Goal: Information Seeking & Learning: Learn about a topic

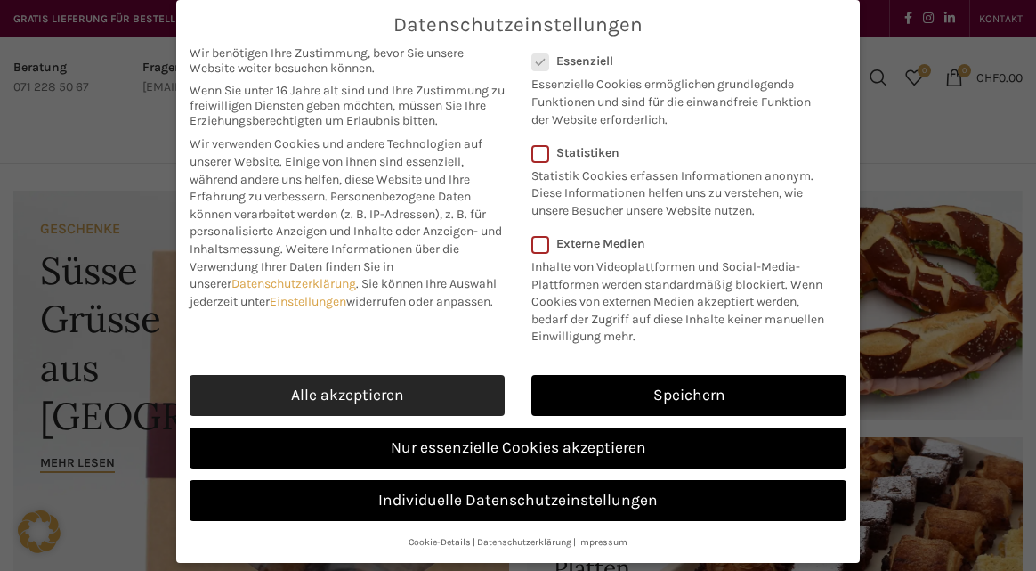
click at [488, 397] on link "Alle akzeptieren" at bounding box center [347, 395] width 315 height 41
checkbox input "true"
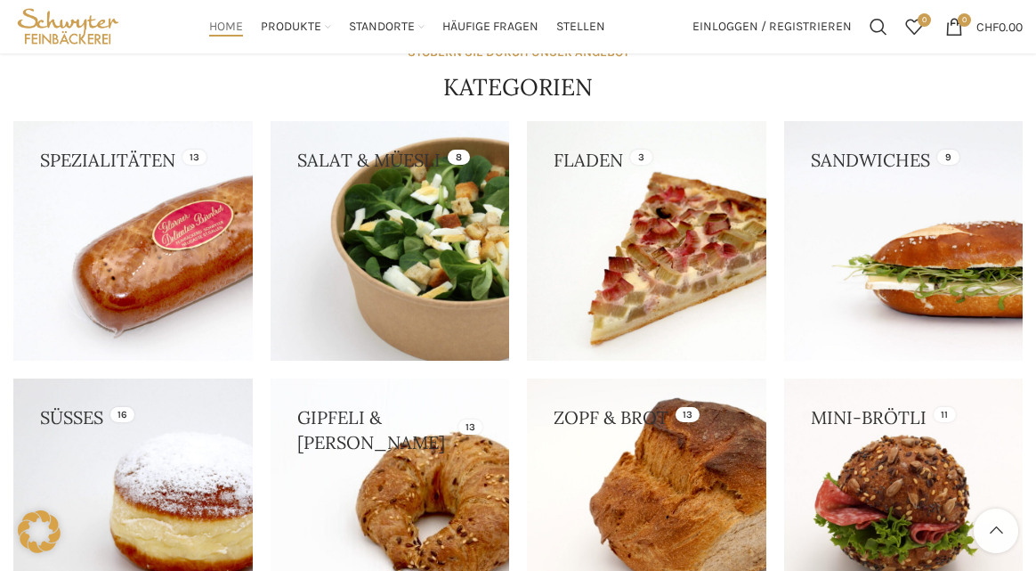
scroll to position [1561, 0]
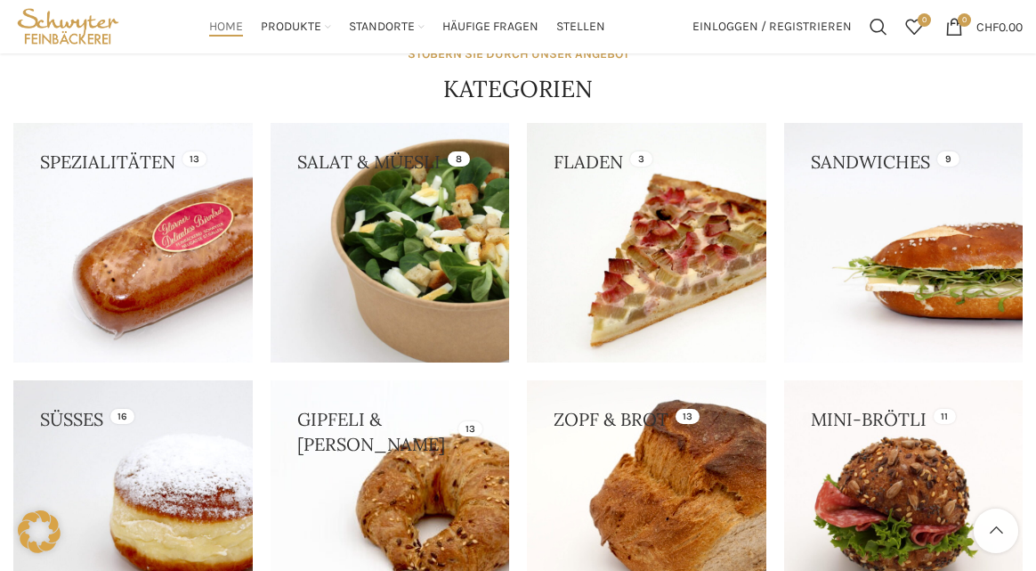
click at [422, 276] on link at bounding box center [390, 242] width 239 height 239
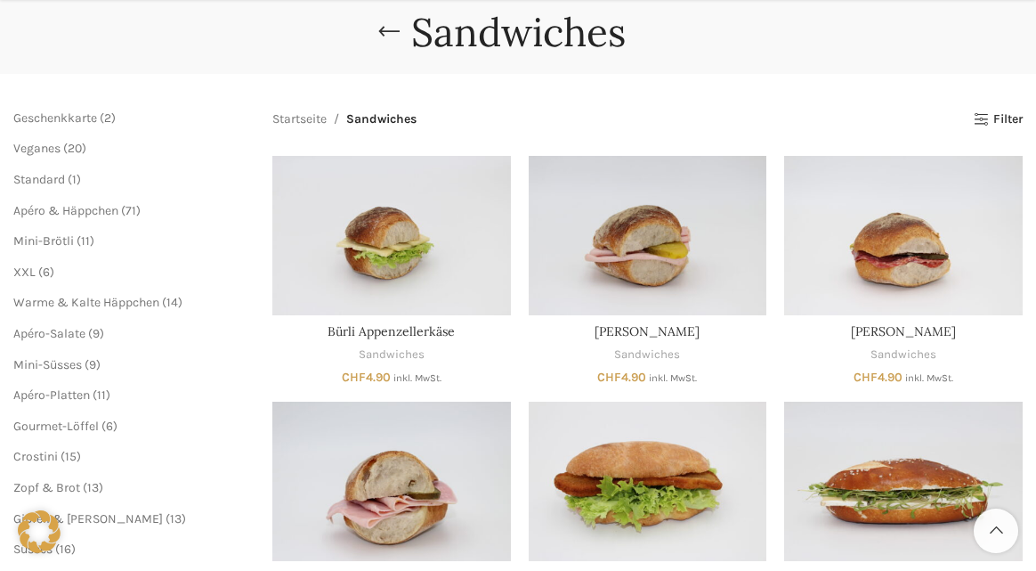
scroll to position [267, 0]
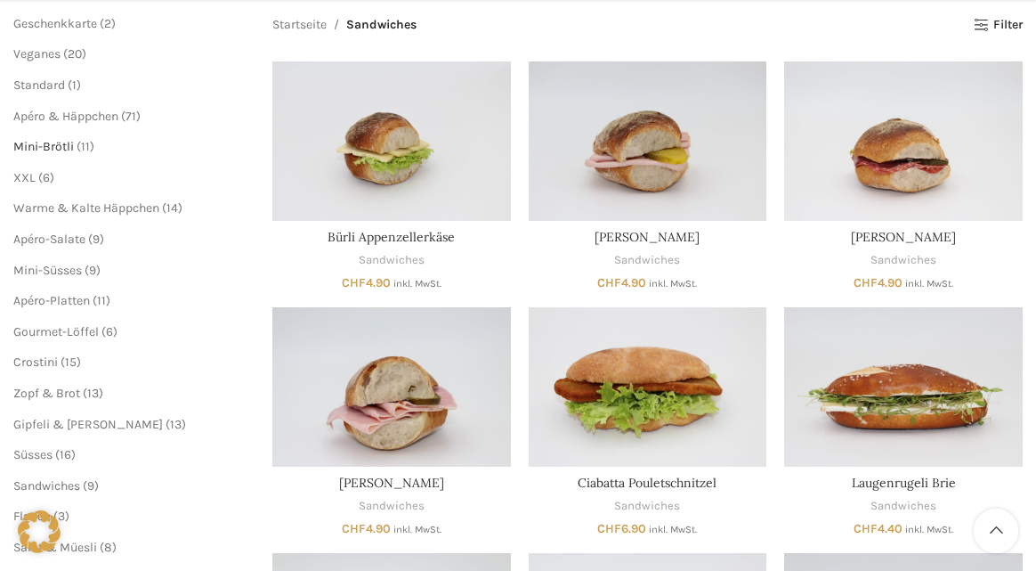
click at [70, 146] on span "Mini-Brötli" at bounding box center [43, 146] width 61 height 15
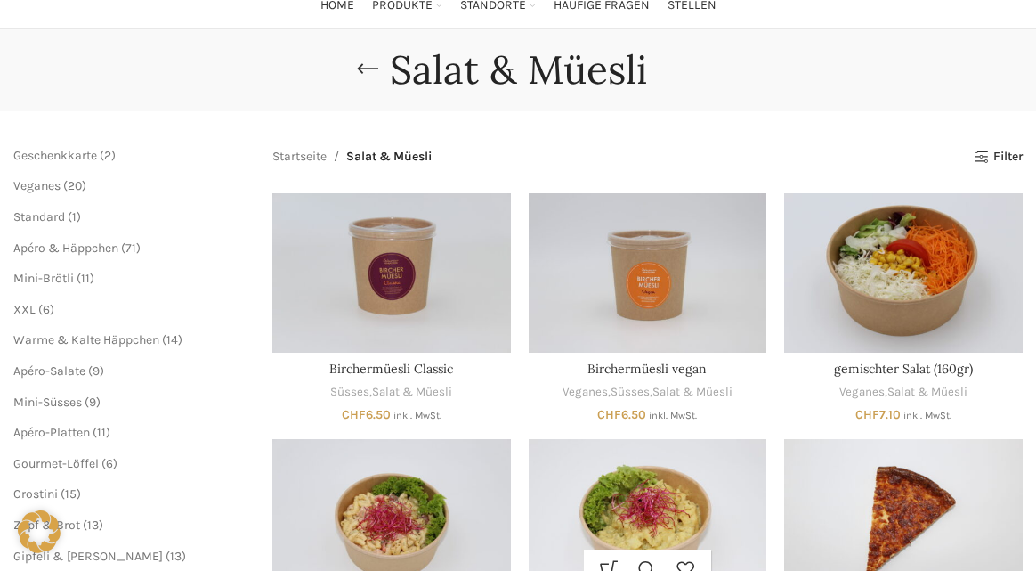
scroll to position [178, 0]
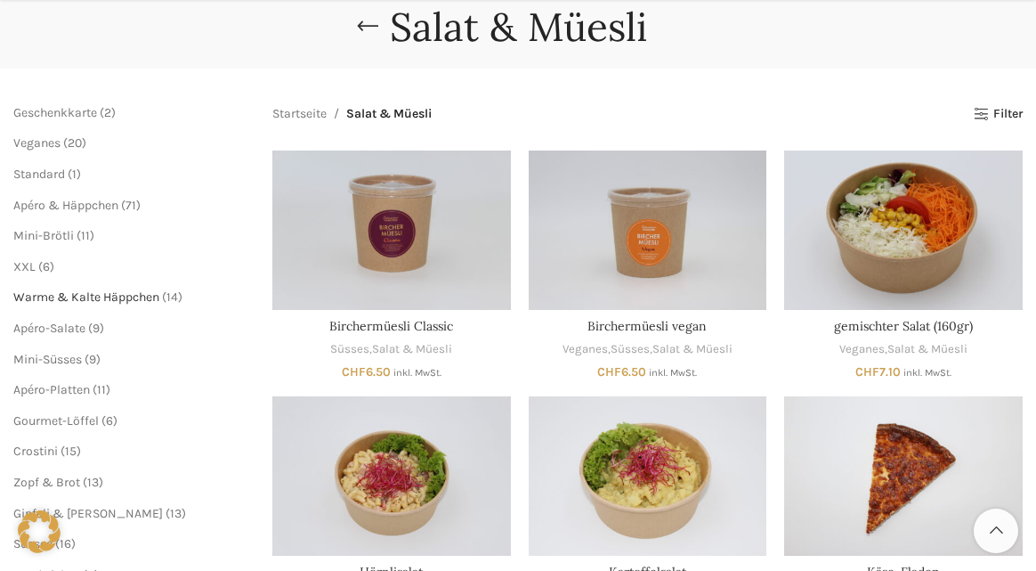
click at [92, 293] on span "Warme & Kalte Häppchen" at bounding box center [86, 296] width 146 height 15
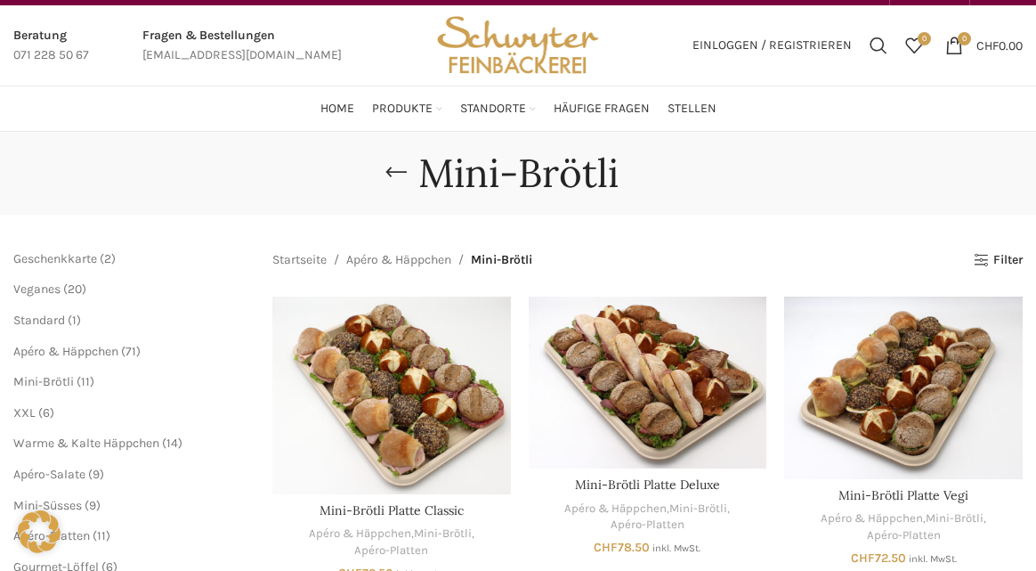
scroll to position [178, 0]
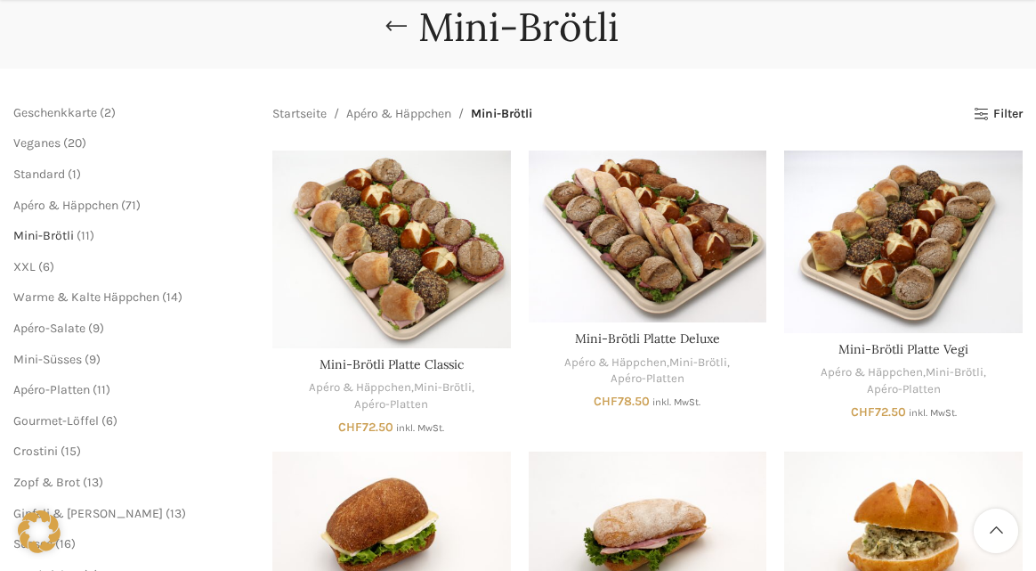
click at [64, 233] on span "Mini-Brötli" at bounding box center [43, 235] width 61 height 15
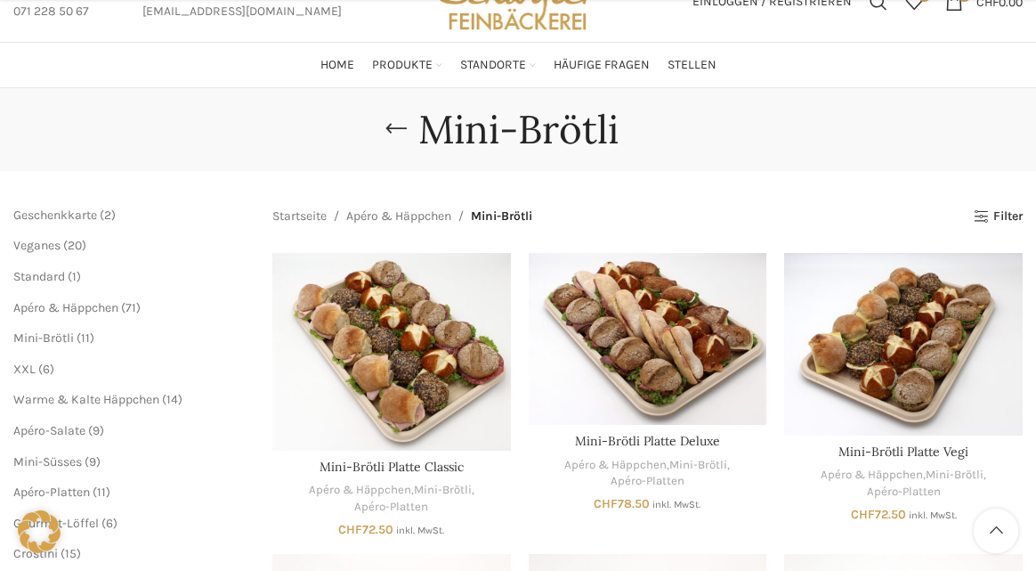
scroll to position [267, 0]
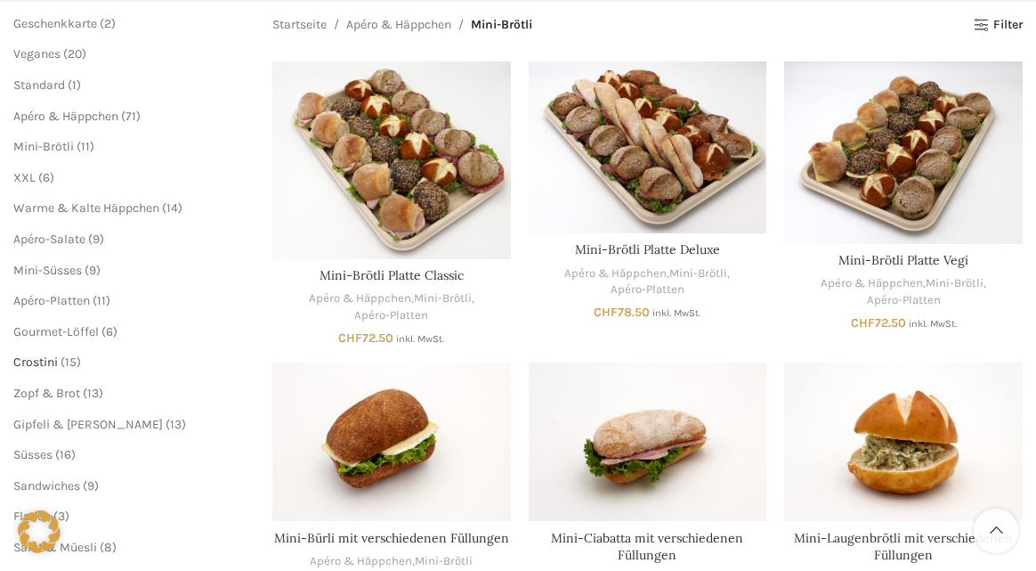
click at [47, 366] on span "Crostini" at bounding box center [35, 361] width 45 height 15
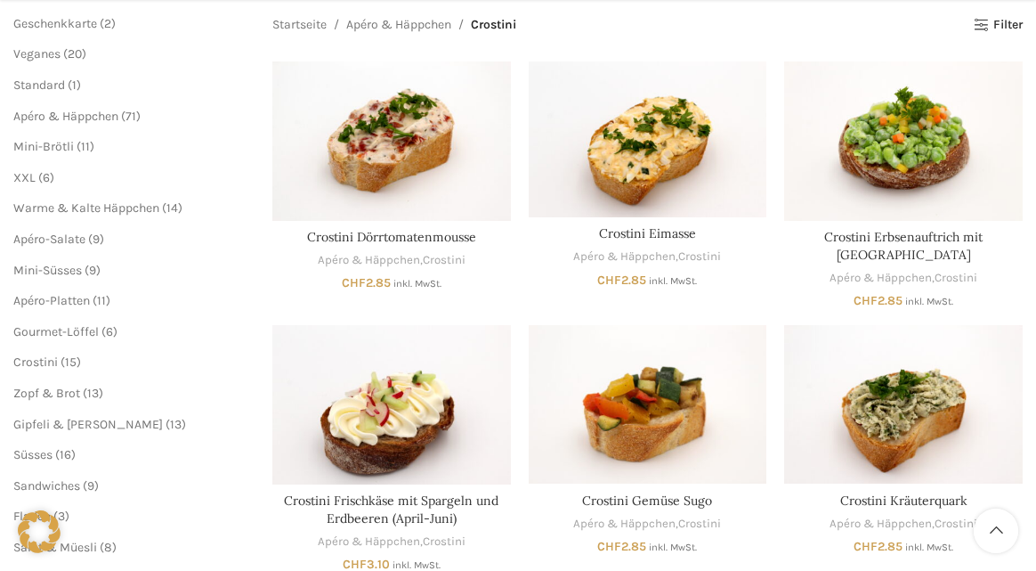
scroll to position [356, 0]
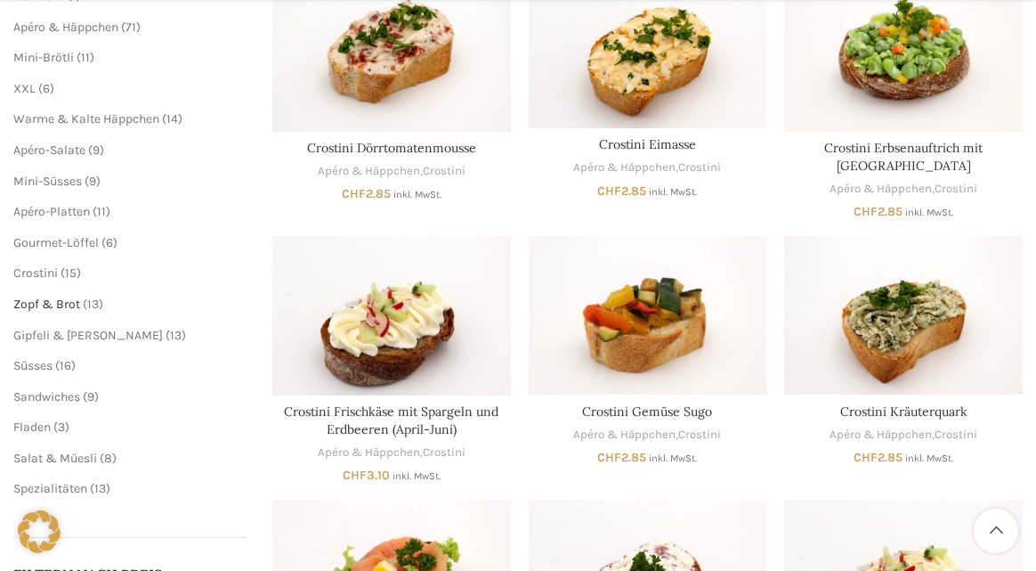
click at [68, 308] on span "Zopf & Brot" at bounding box center [46, 303] width 67 height 15
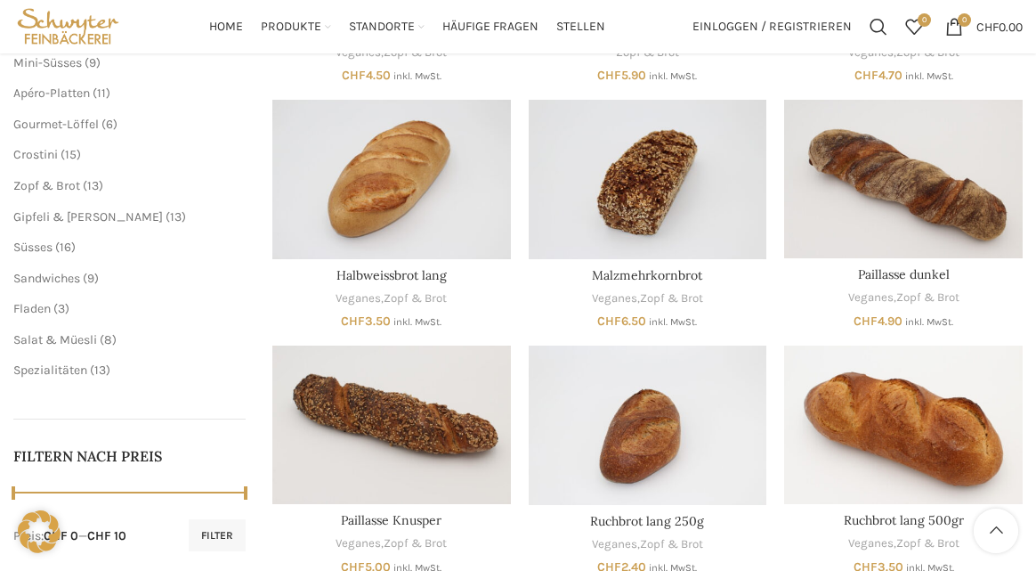
scroll to position [445, 0]
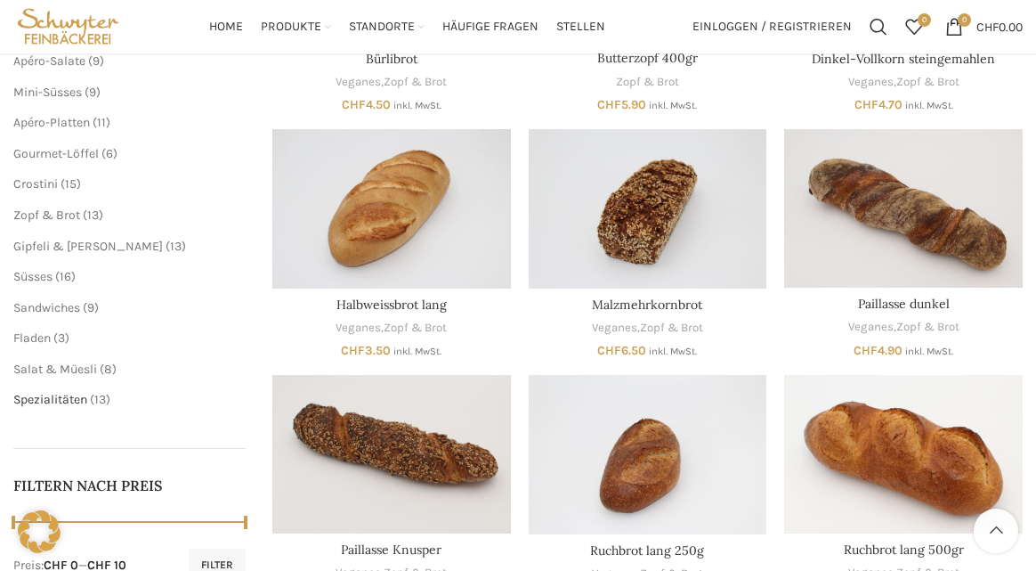
click at [62, 400] on span "Spezialitäten" at bounding box center [50, 399] width 74 height 15
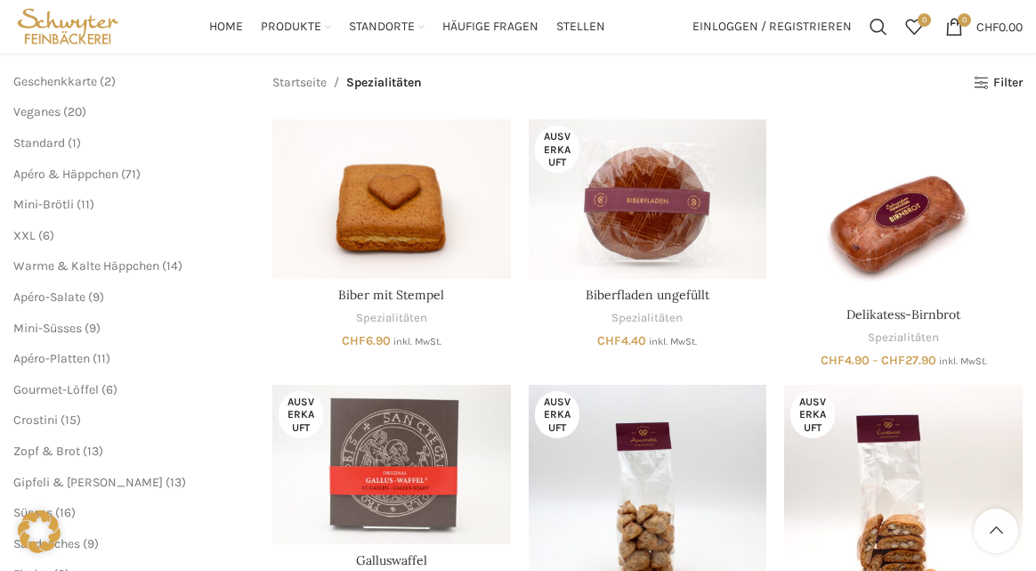
scroll to position [178, 0]
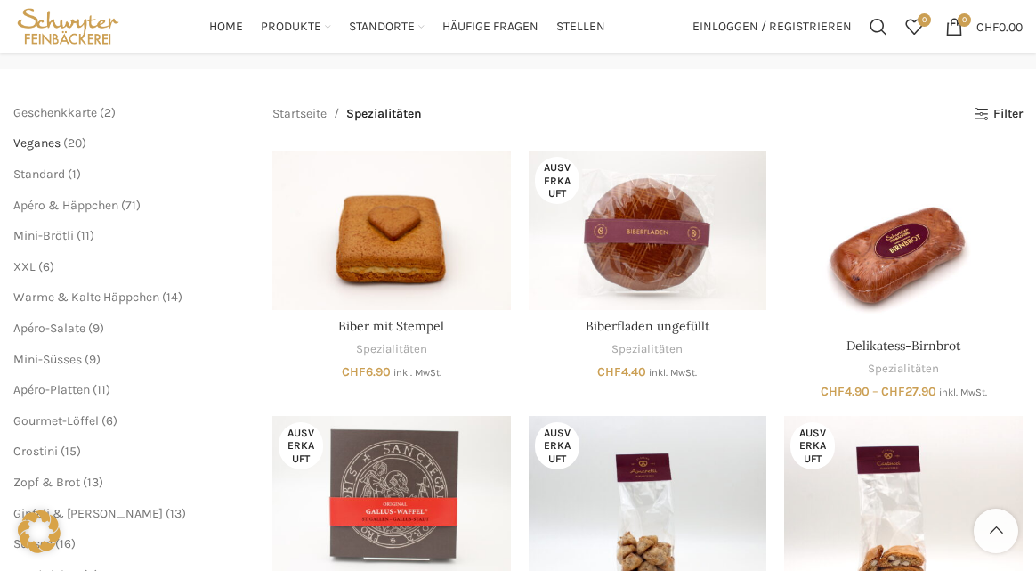
click at [59, 141] on span "Veganes" at bounding box center [36, 142] width 47 height 15
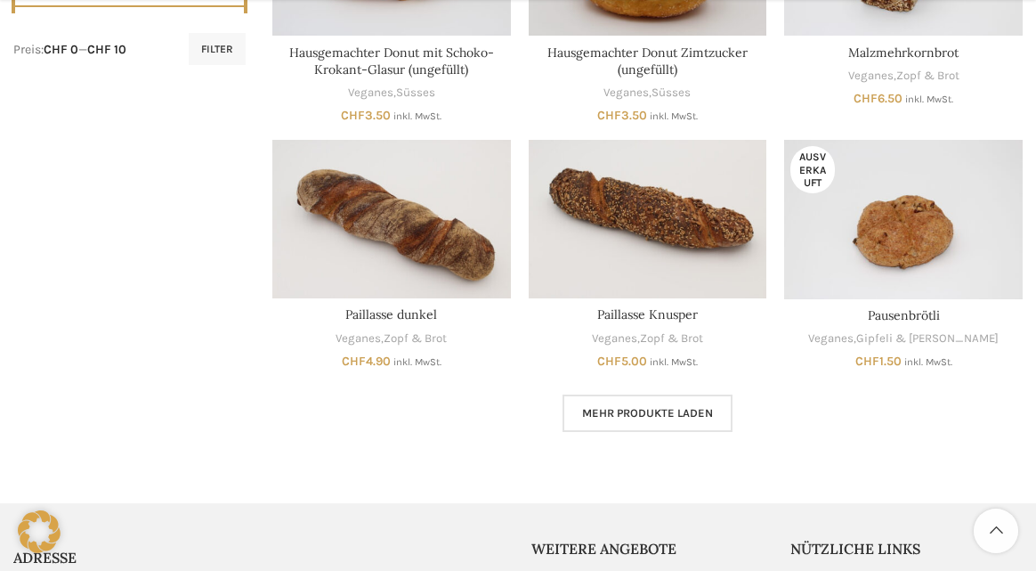
scroll to position [979, 0]
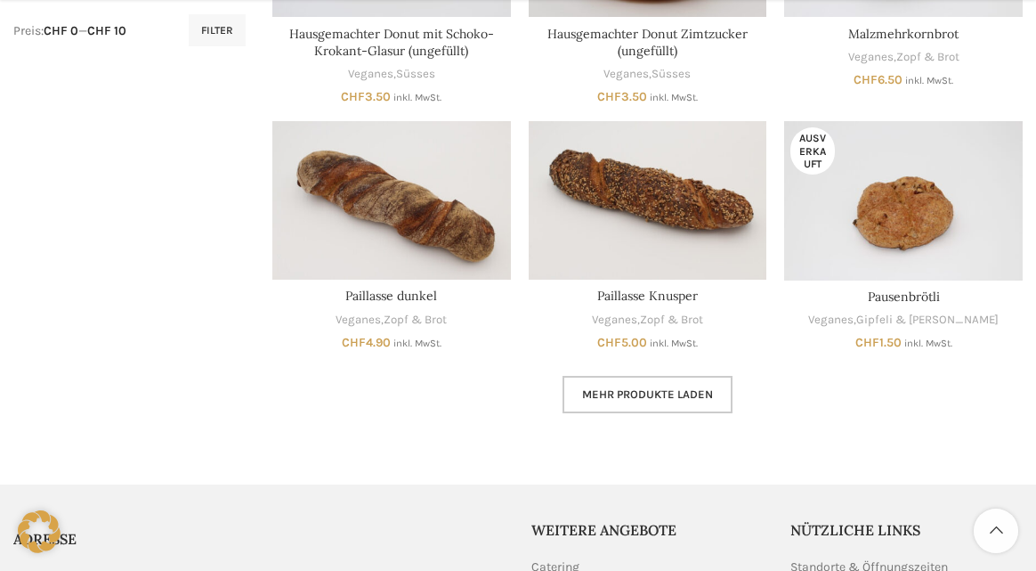
click at [655, 395] on span "Mehr Produkte laden" at bounding box center [647, 394] width 131 height 14
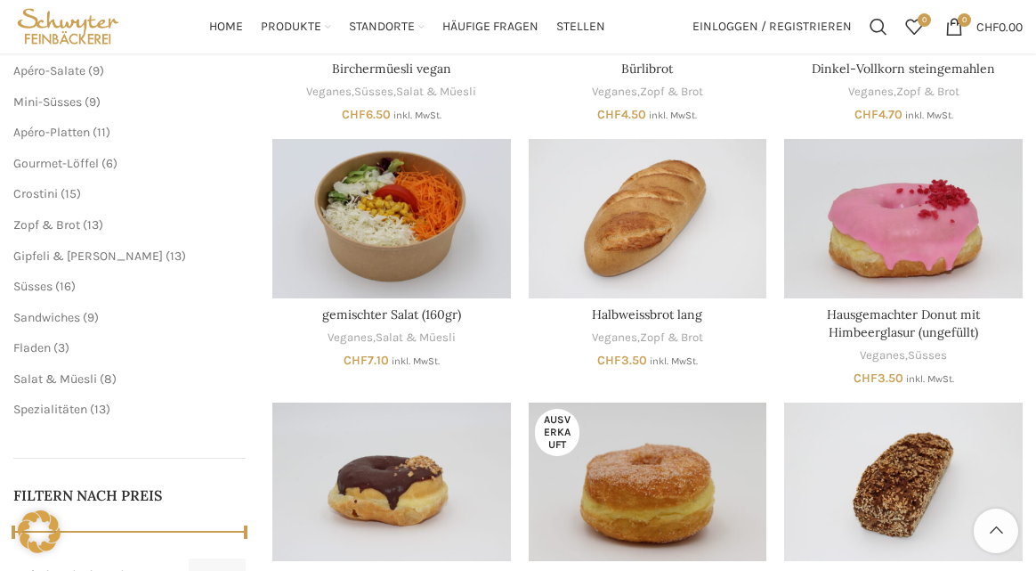
scroll to position [356, 0]
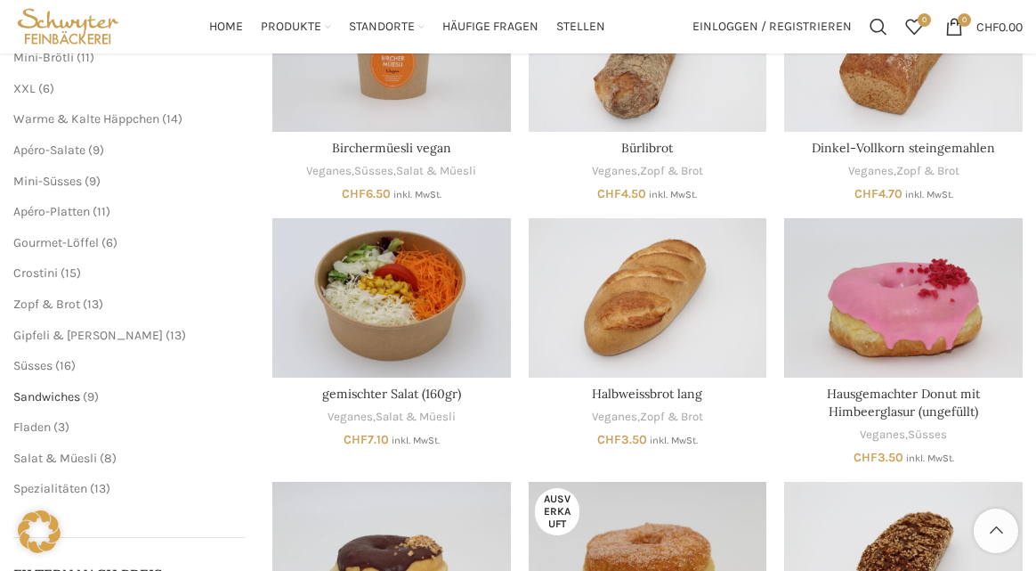
click at [73, 396] on span "Sandwiches" at bounding box center [46, 396] width 67 height 15
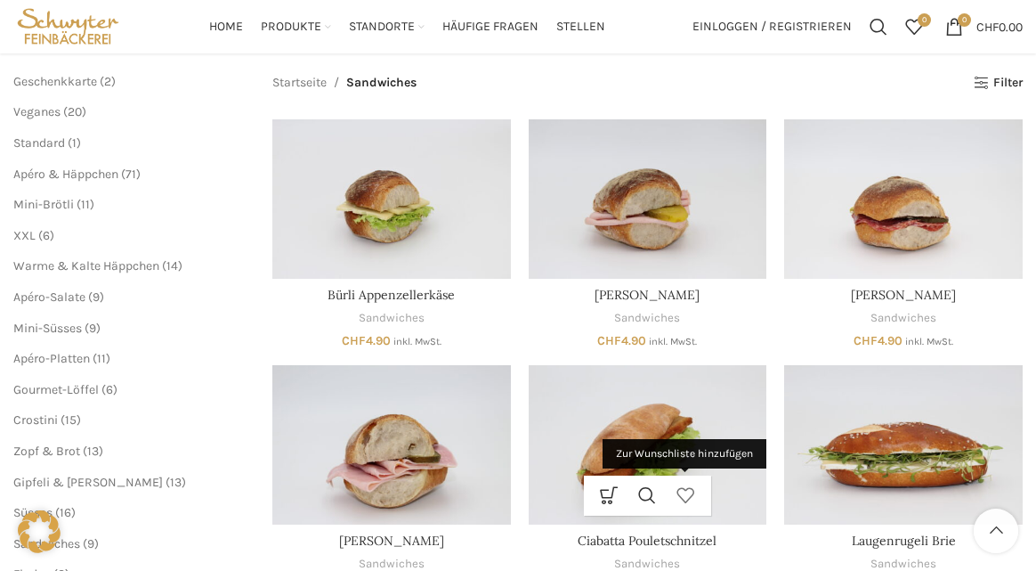
scroll to position [178, 0]
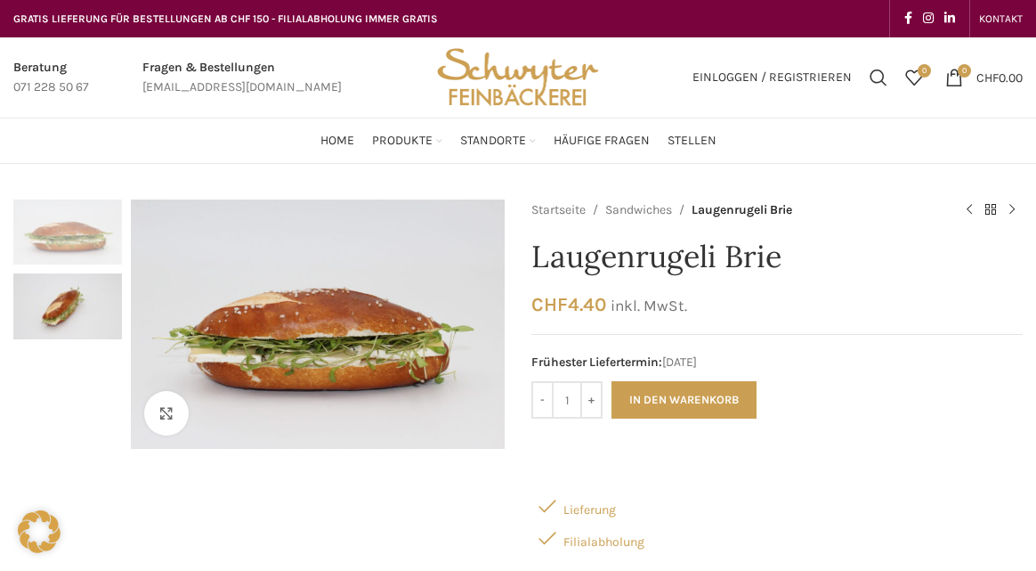
click at [59, 323] on img "2 / 2" at bounding box center [67, 305] width 109 height 65
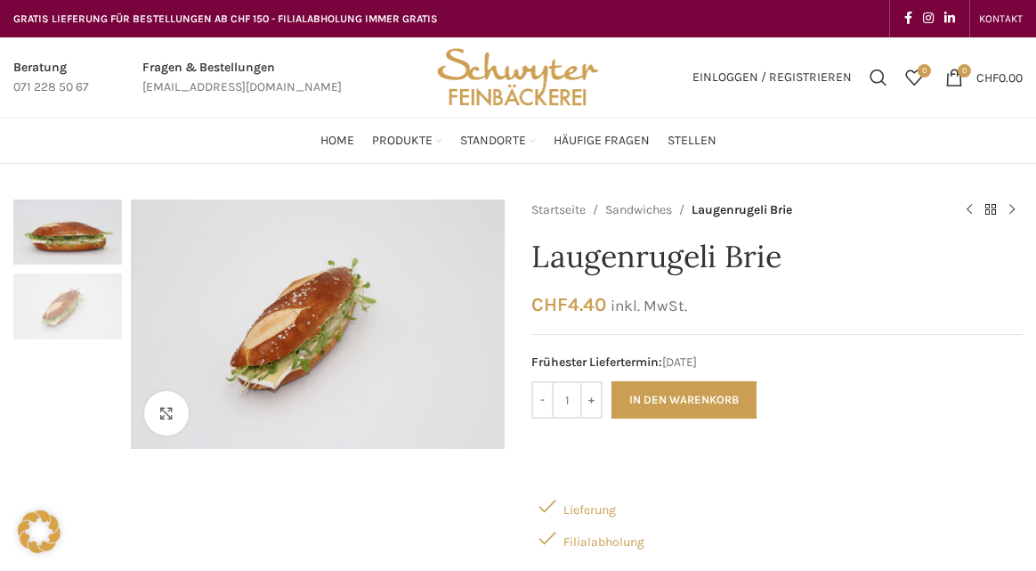
click at [75, 247] on img "1 / 2" at bounding box center [67, 231] width 109 height 65
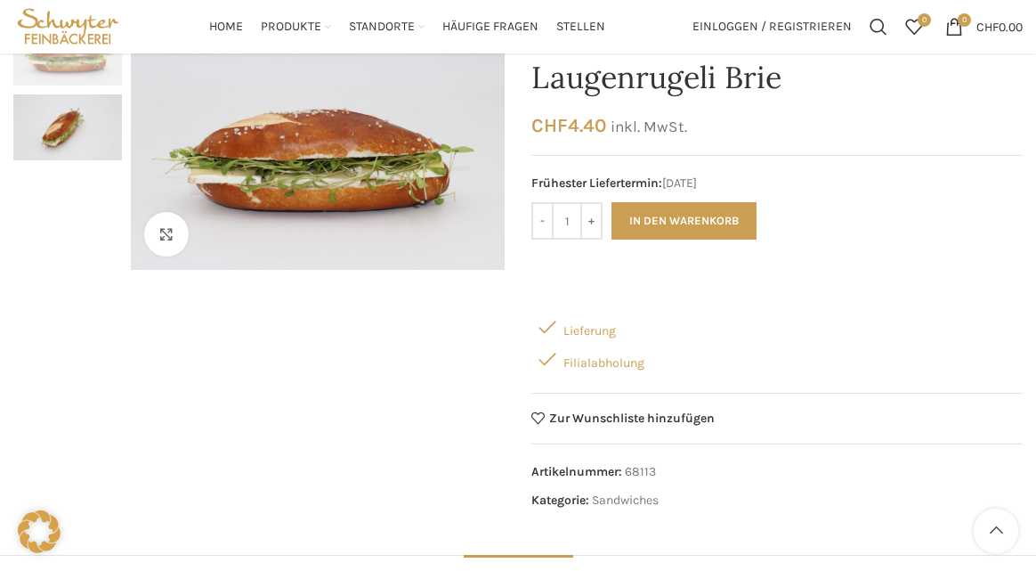
scroll to position [178, 0]
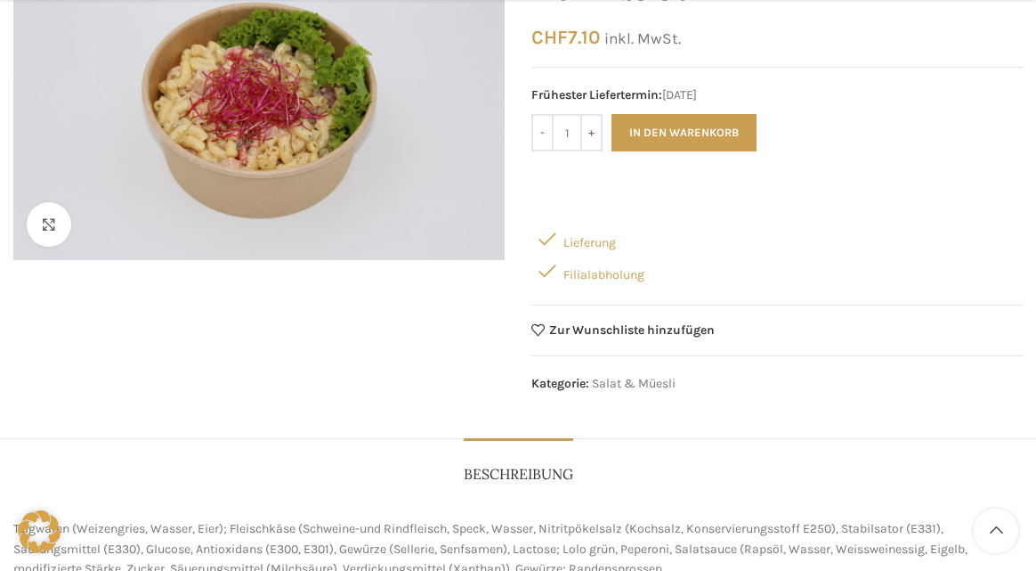
scroll to position [356, 0]
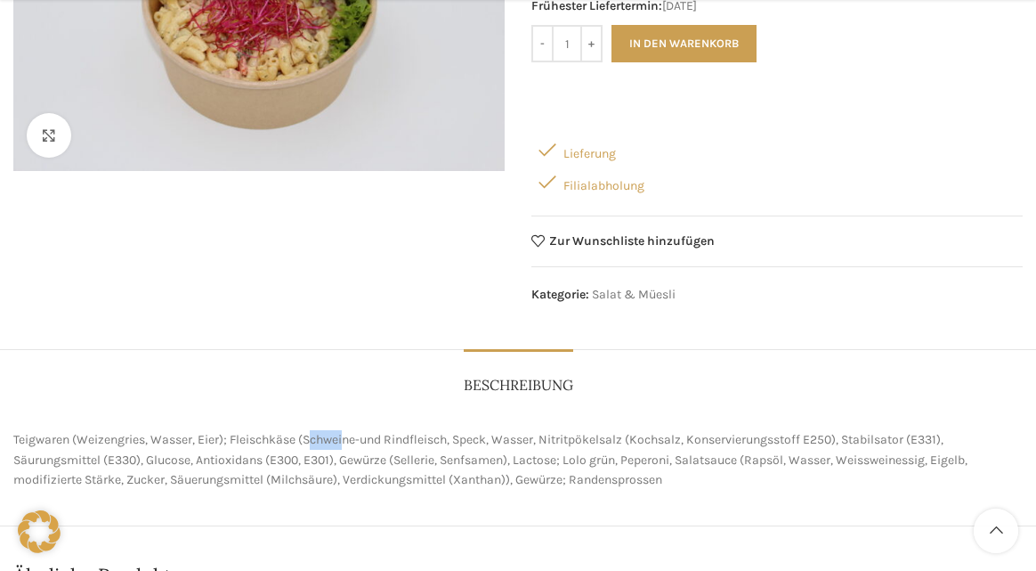
drag, startPoint x: 313, startPoint y: 434, endPoint x: 348, endPoint y: 439, distance: 35.0
click at [348, 439] on p "Teigwaren (Weizengries, Wasser, Eier); Fleischkäse (Schweine-und Rindfleisch, S…" at bounding box center [517, 460] width 1009 height 60
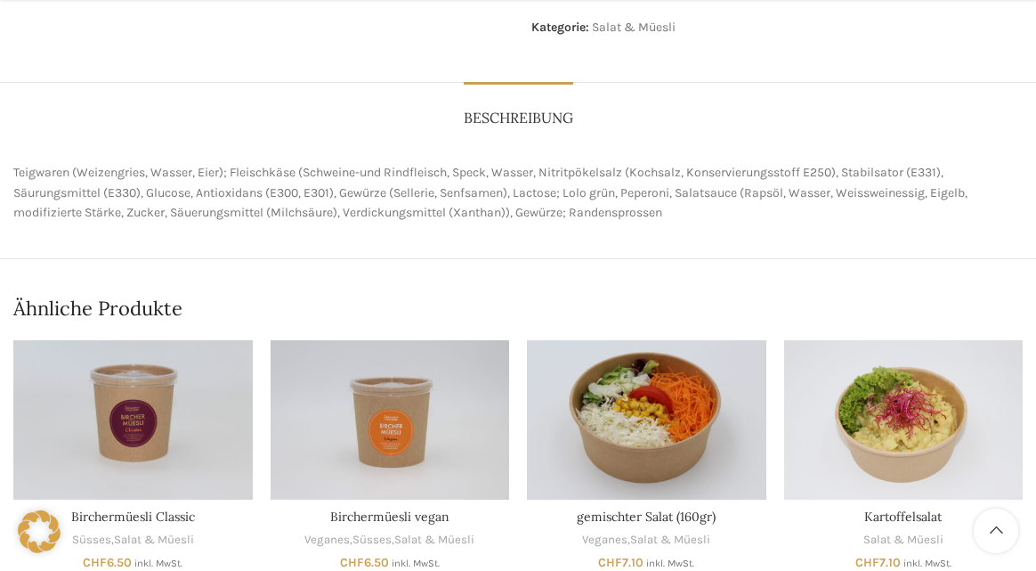
scroll to position [712, 0]
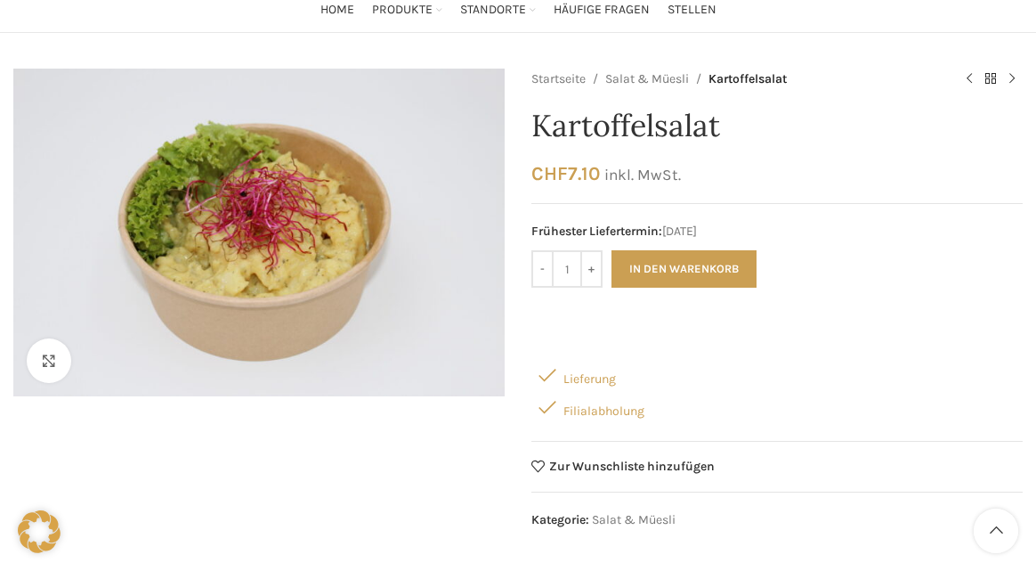
scroll to position [89, 0]
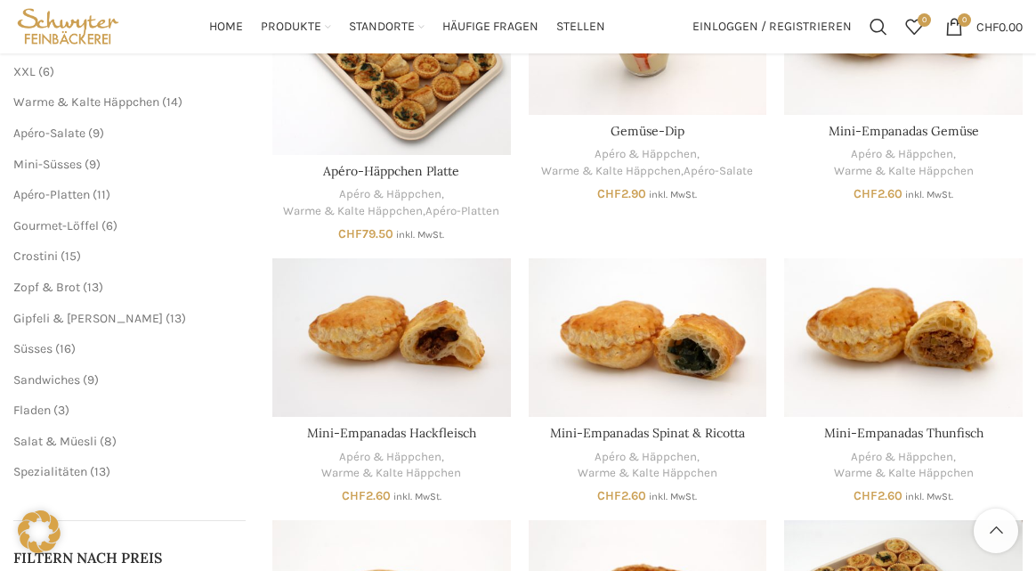
scroll to position [267, 0]
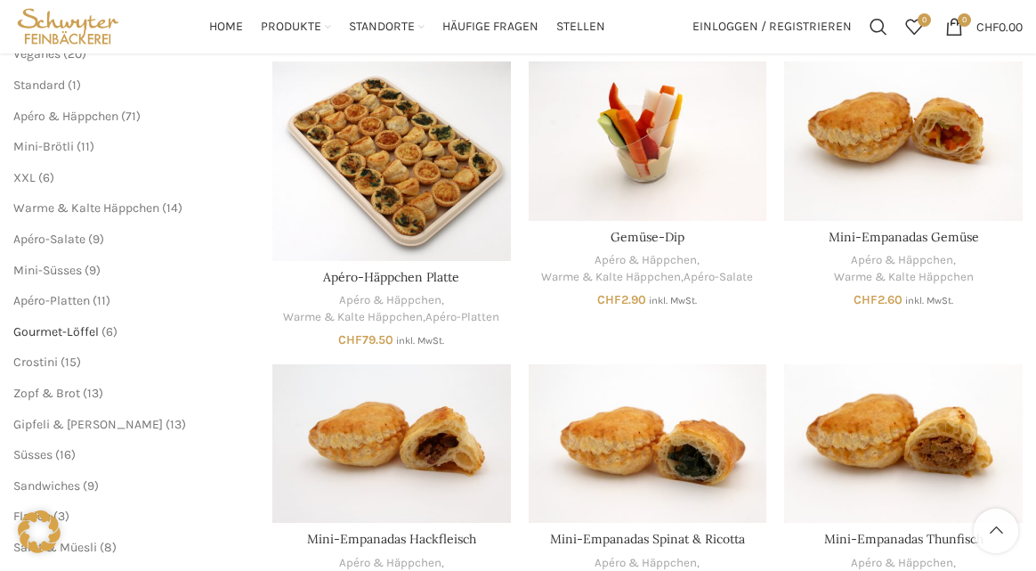
click at [77, 333] on span "Gourmet-Löffel" at bounding box center [55, 331] width 85 height 15
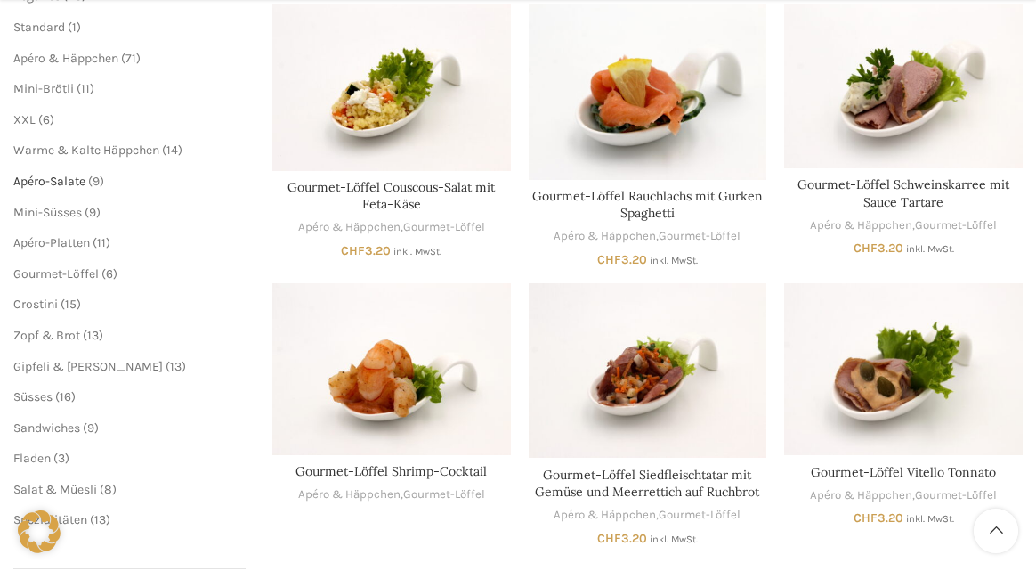
scroll to position [356, 0]
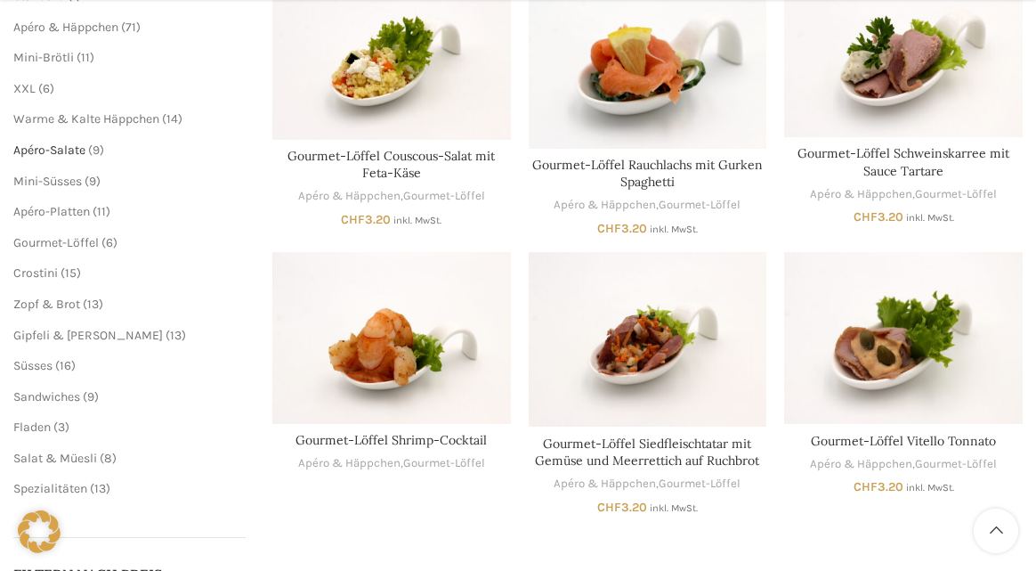
click at [73, 147] on span "Apéro-Salate" at bounding box center [49, 149] width 72 height 15
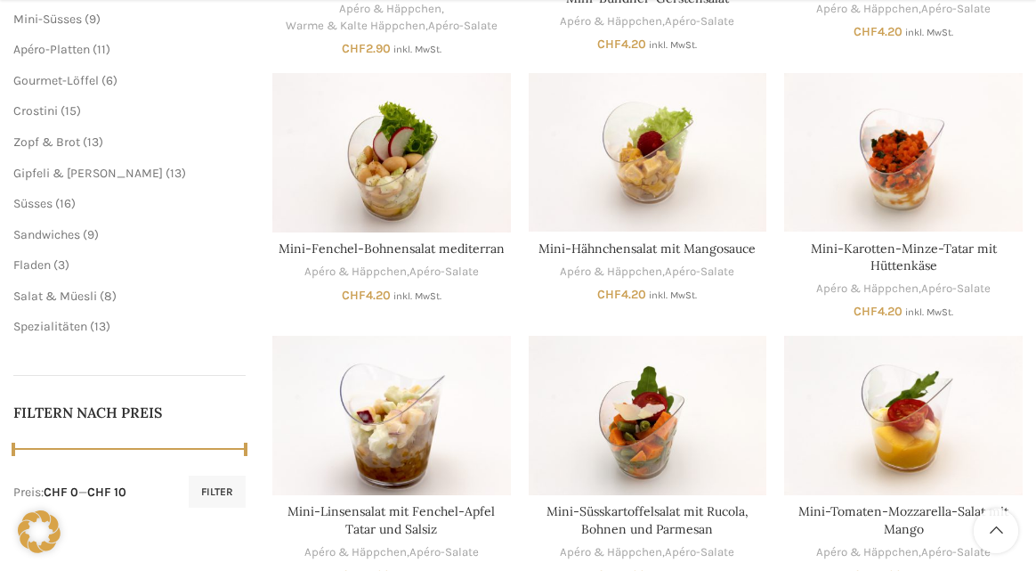
scroll to position [534, 0]
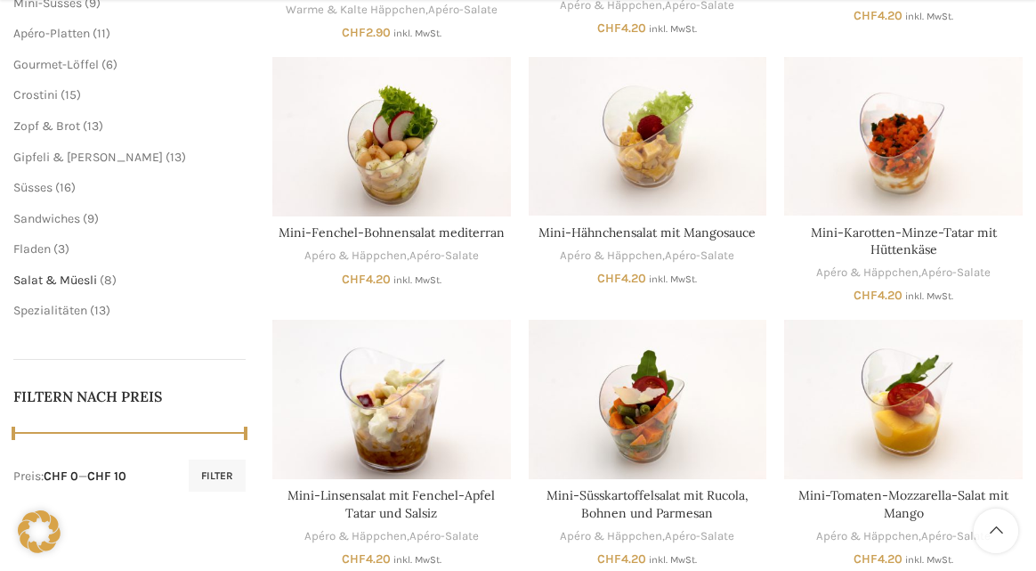
click at [65, 281] on span "Salat & Müesli" at bounding box center [55, 279] width 84 height 15
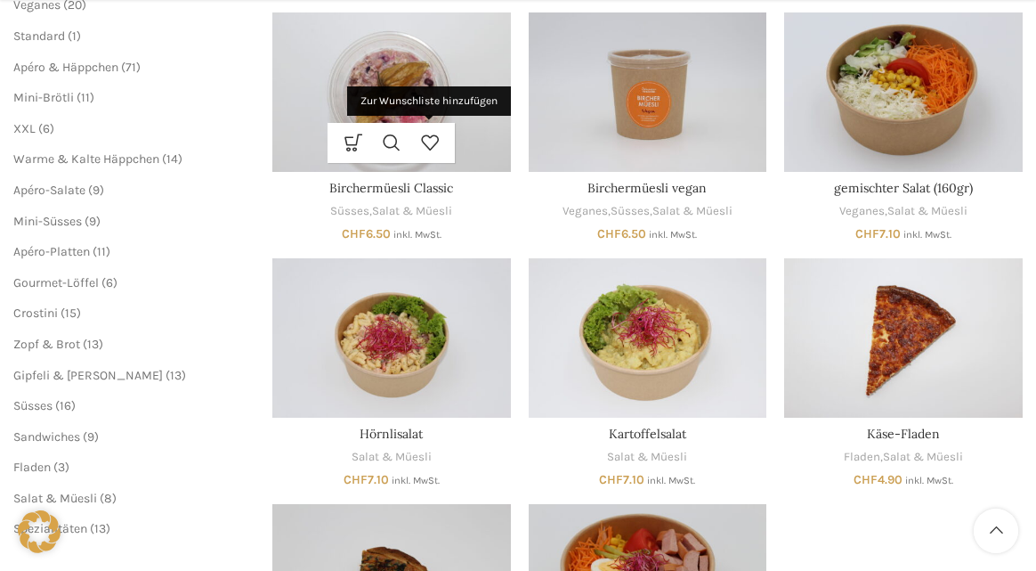
scroll to position [445, 0]
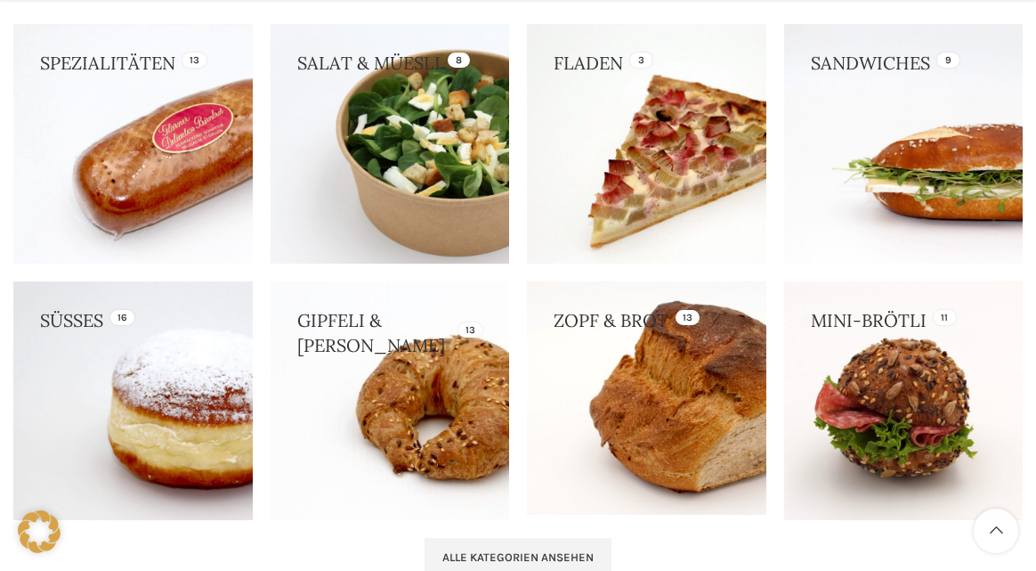
scroll to position [1691, 0]
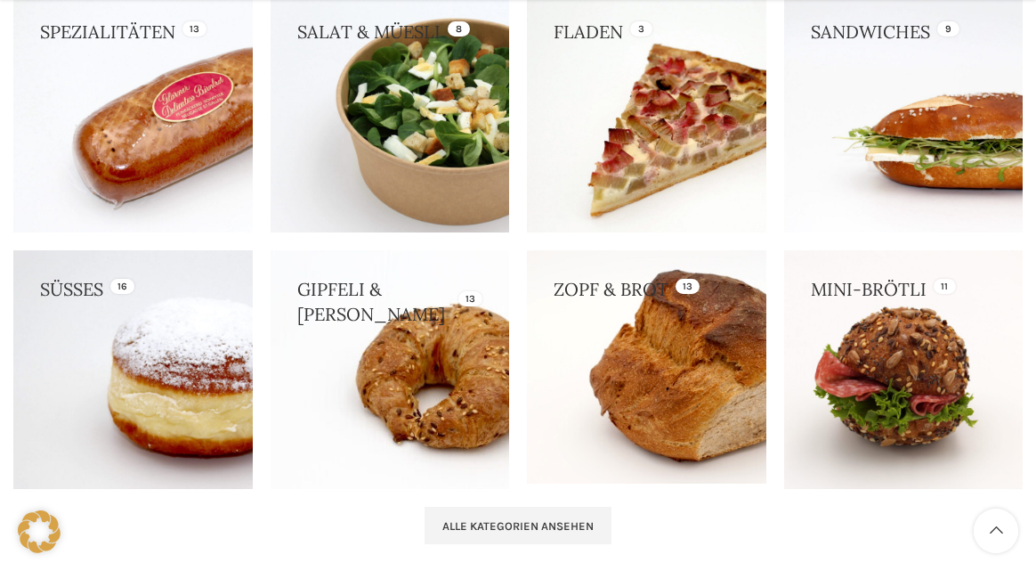
click at [186, 289] on link at bounding box center [132, 369] width 239 height 239
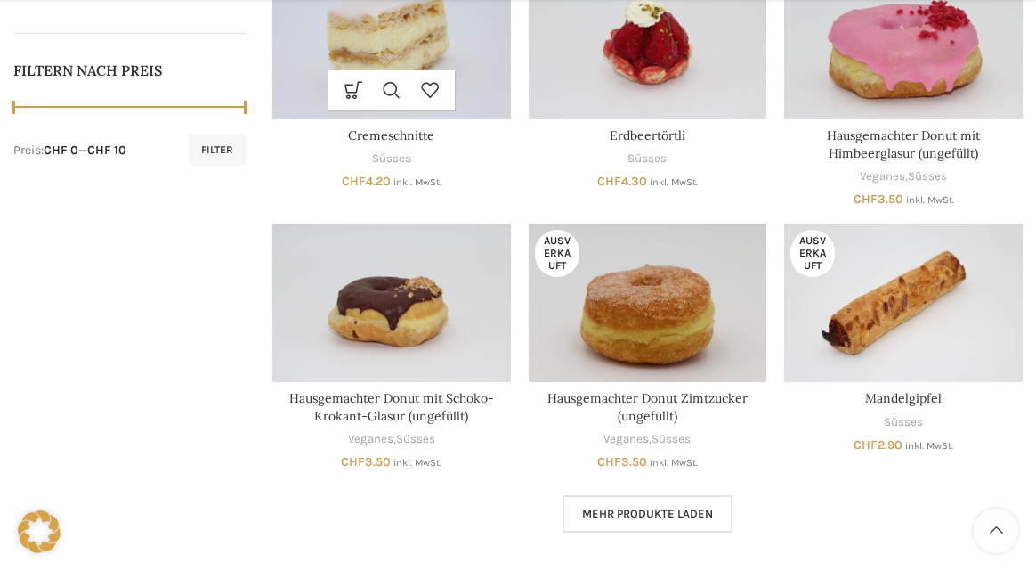
scroll to position [890, 0]
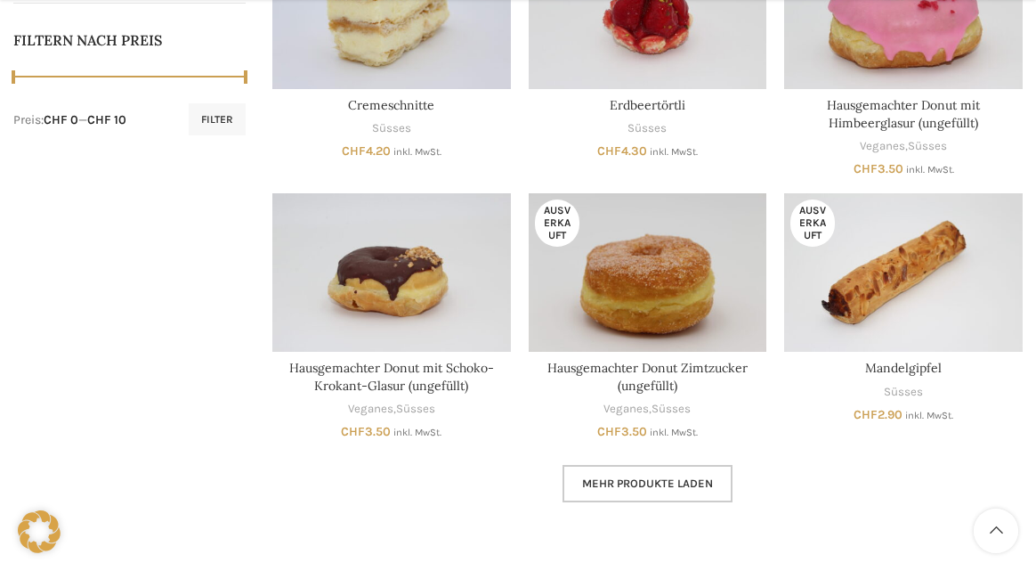
click at [685, 481] on span "Mehr Produkte laden" at bounding box center [647, 483] width 131 height 14
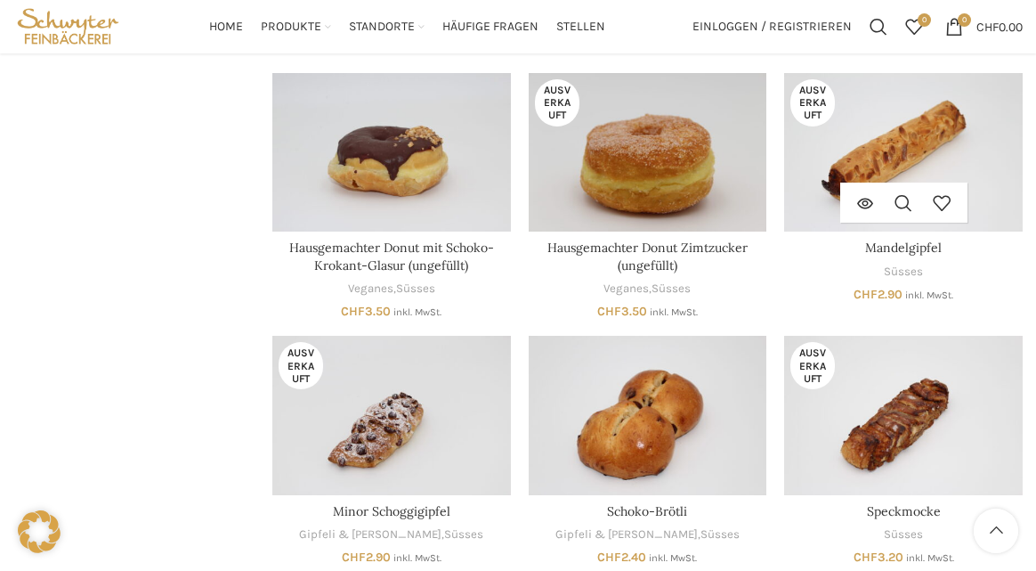
scroll to position [979, 0]
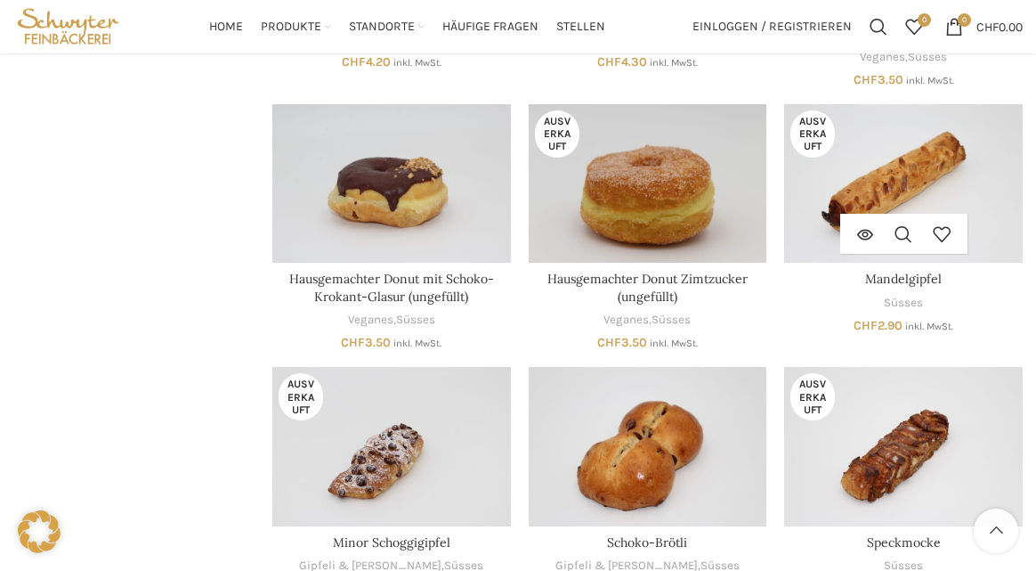
click at [895, 180] on img "Mandelgipfel" at bounding box center [903, 183] width 239 height 159
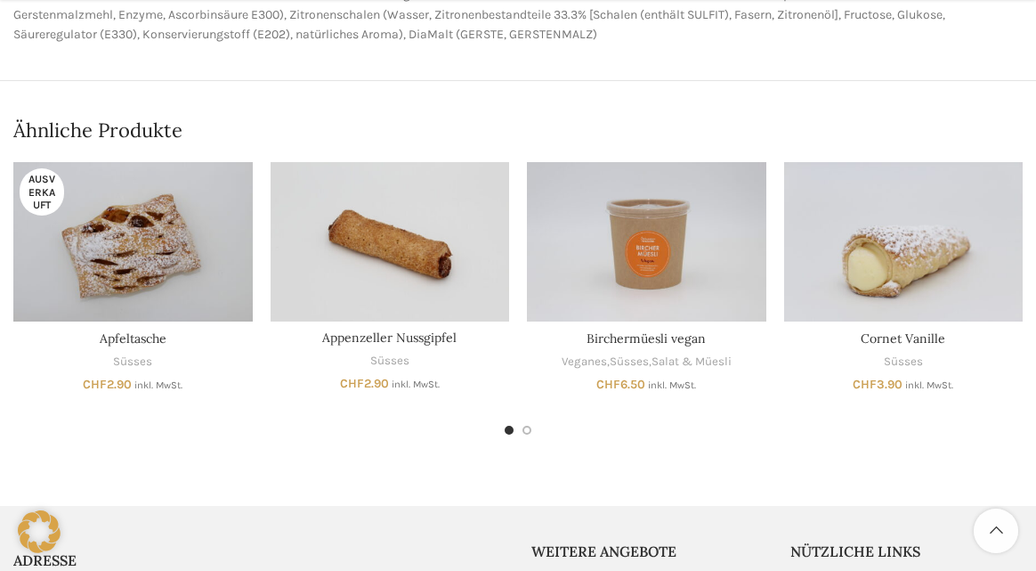
scroll to position [712, 0]
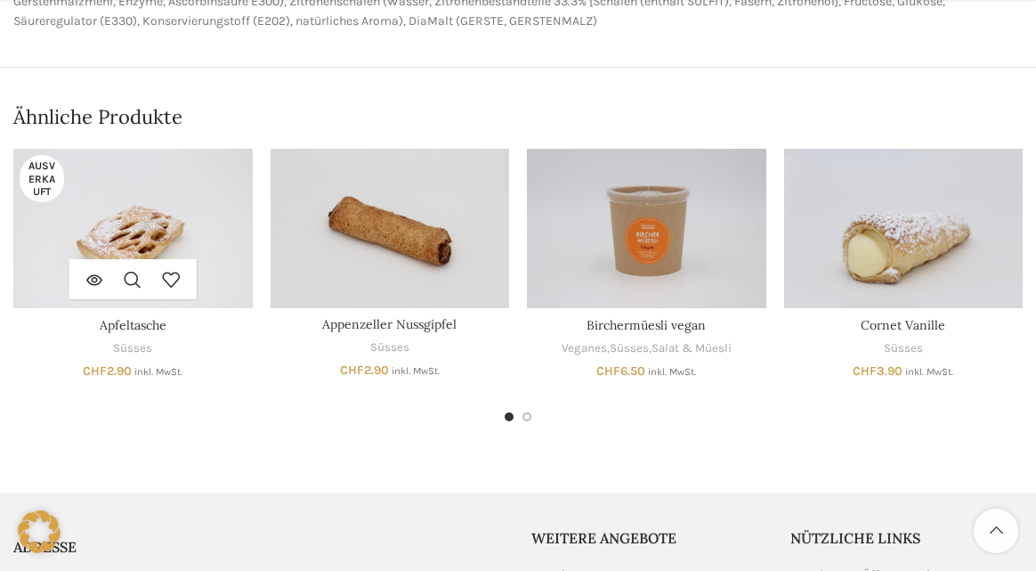
click at [146, 207] on img "Apfeltasche" at bounding box center [132, 228] width 239 height 159
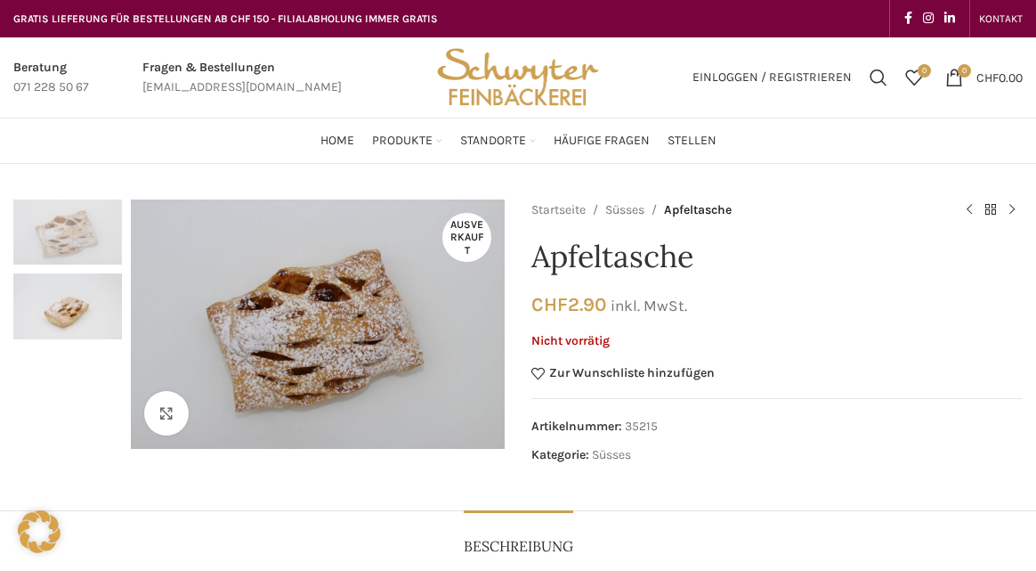
click at [91, 303] on img "2 / 2" at bounding box center [67, 305] width 109 height 65
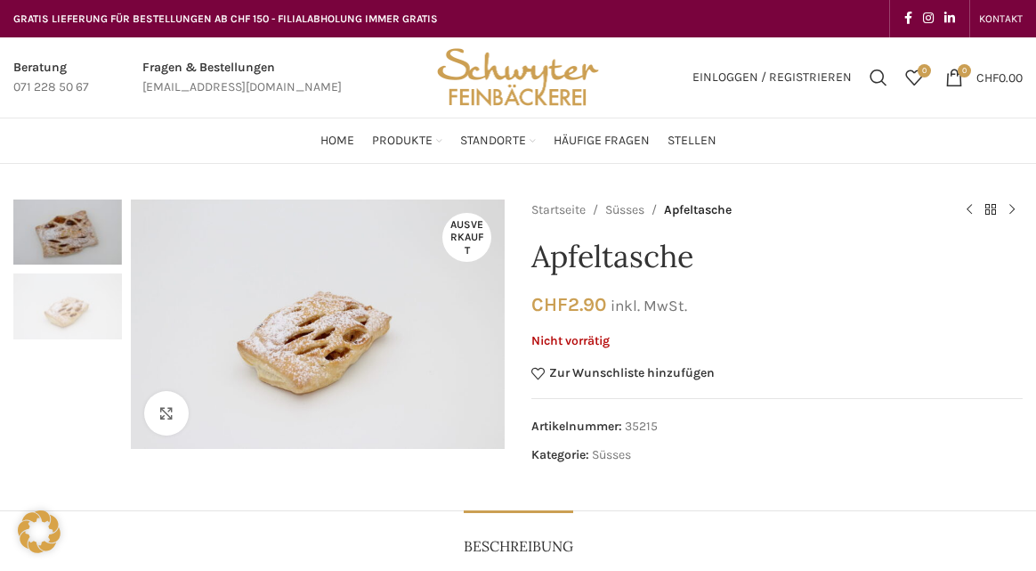
click at [61, 234] on img "1 / 2" at bounding box center [67, 231] width 109 height 65
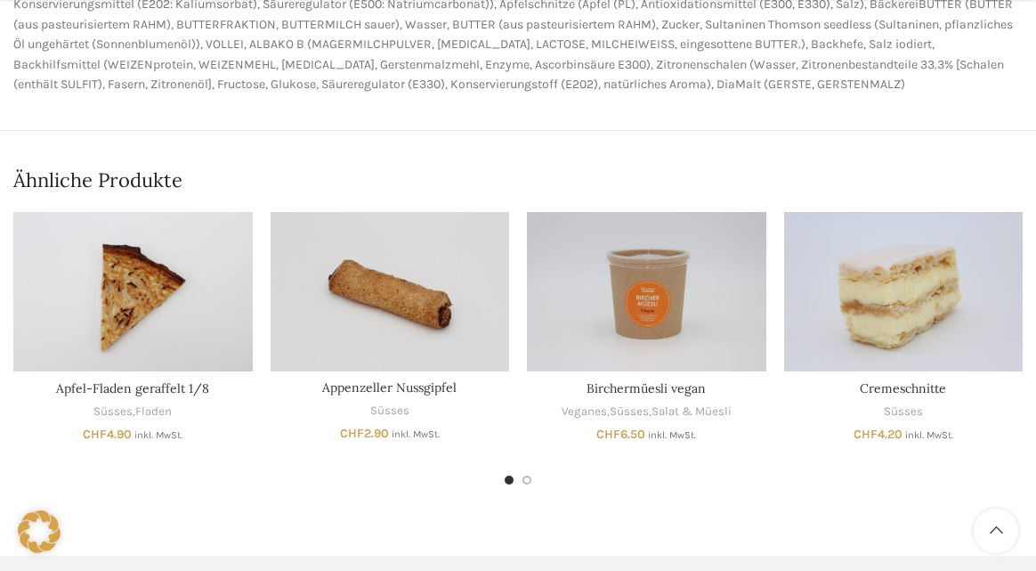
scroll to position [623, 0]
